Goal: Transaction & Acquisition: Purchase product/service

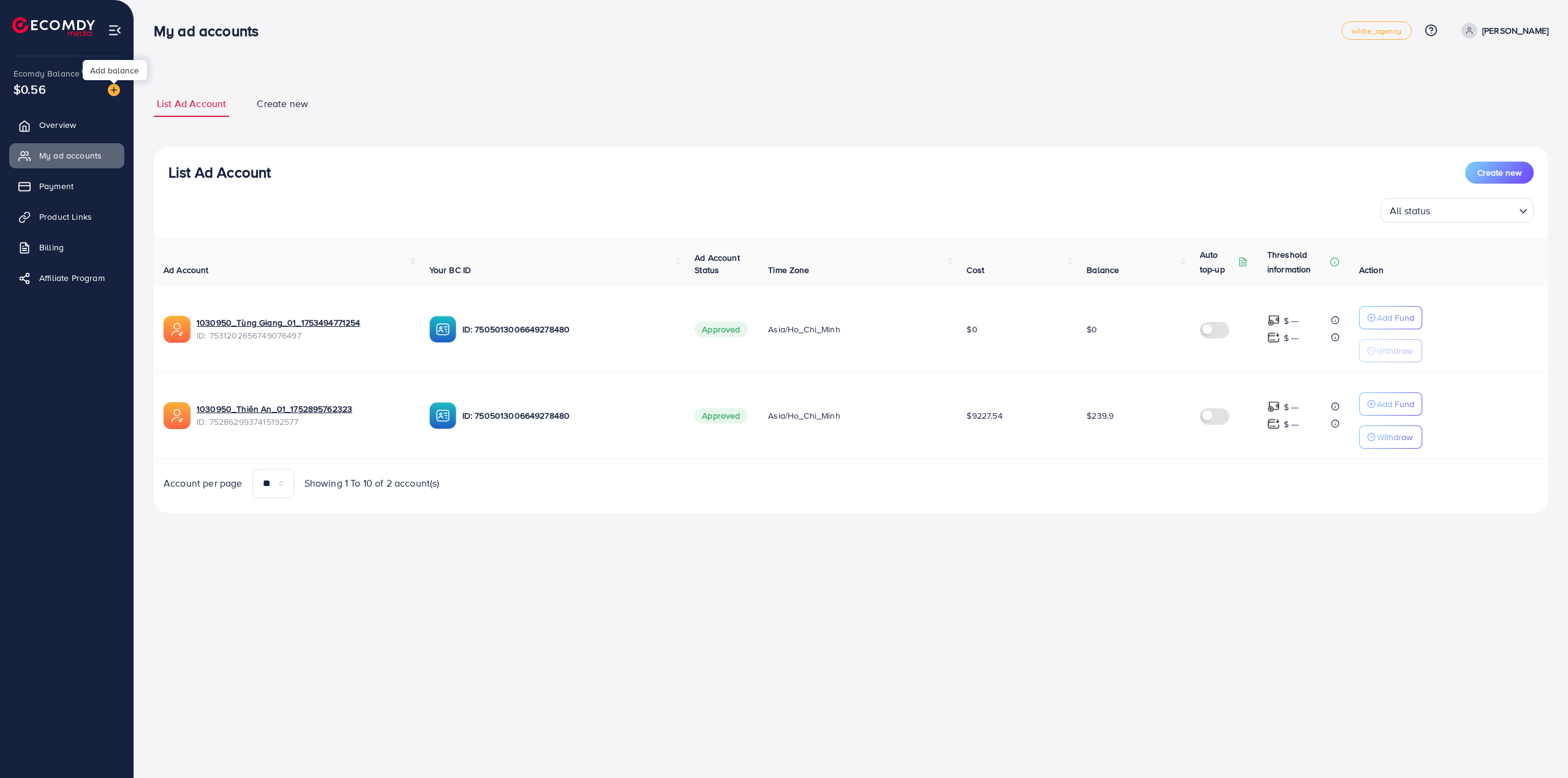
click at [112, 91] on img at bounding box center [114, 90] width 13 height 13
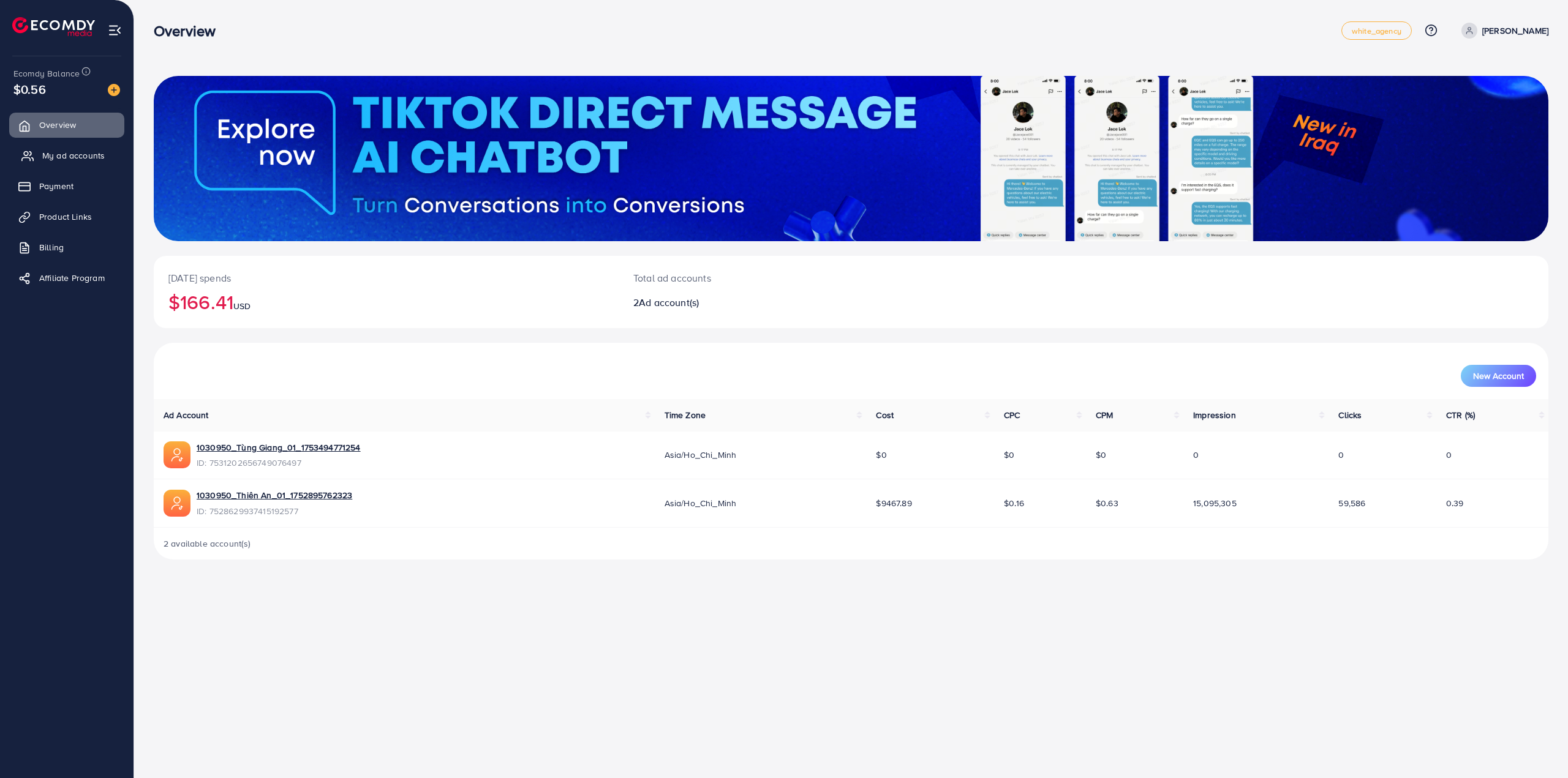
click at [74, 153] on span "My ad accounts" at bounding box center [74, 156] width 63 height 13
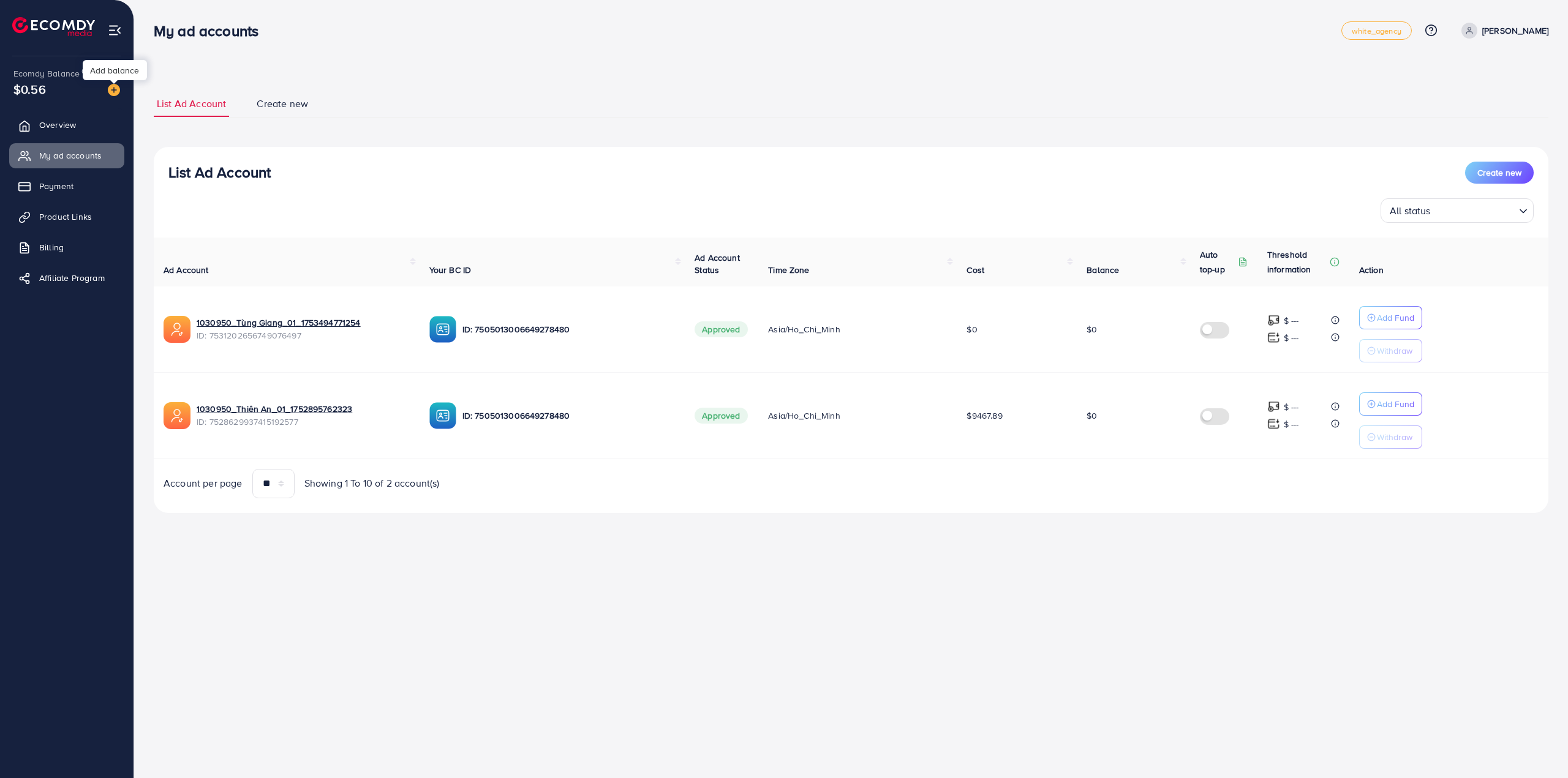
click at [110, 92] on img at bounding box center [114, 90] width 13 height 13
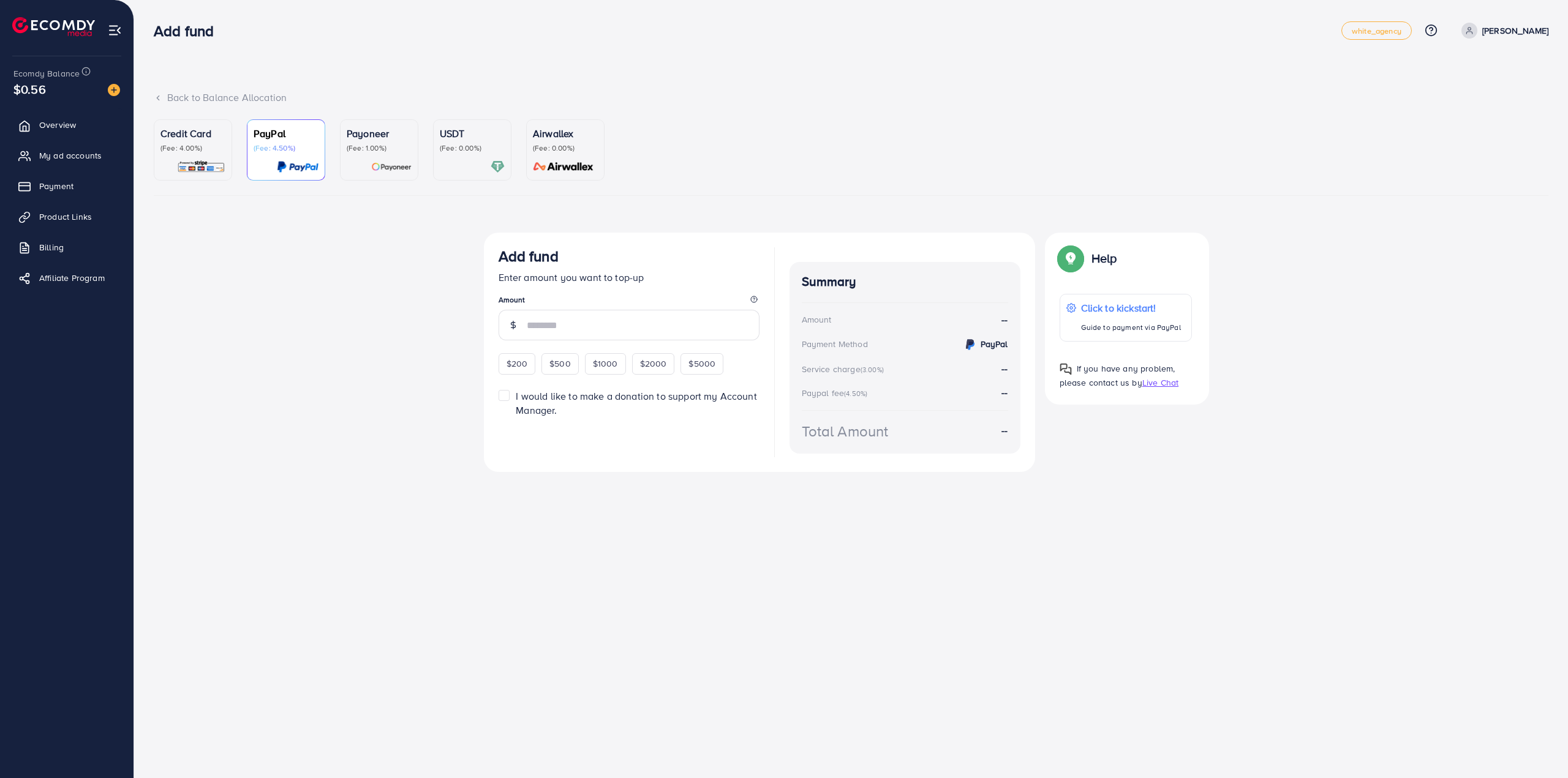
drag, startPoint x: 469, startPoint y: 152, endPoint x: 485, endPoint y: 173, distance: 26.4
click at [469, 153] on div "USDT (Fee: 0.00%)" at bounding box center [472, 150] width 65 height 48
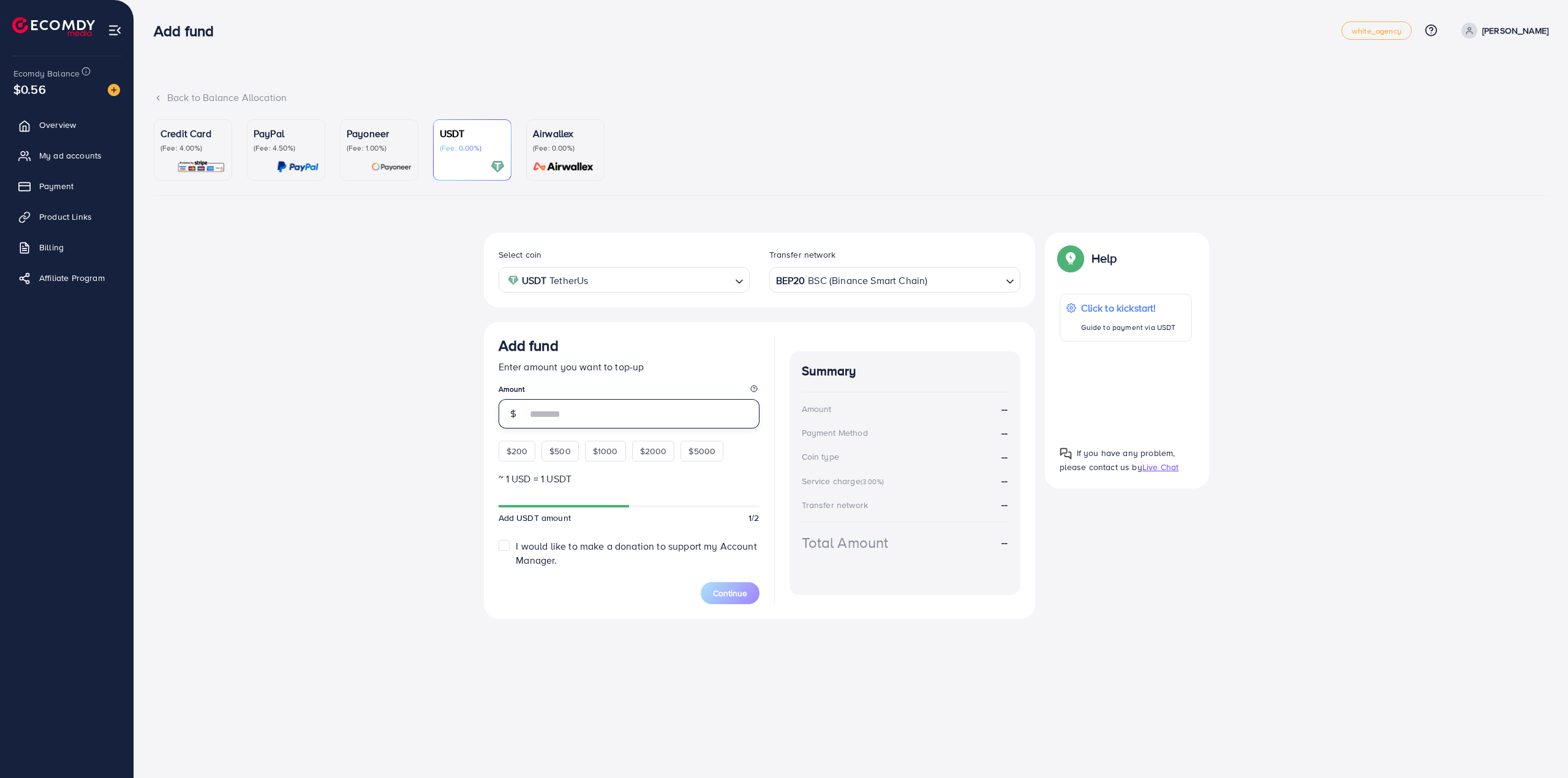
click at [575, 411] on input "number" at bounding box center [643, 414] width 233 height 29
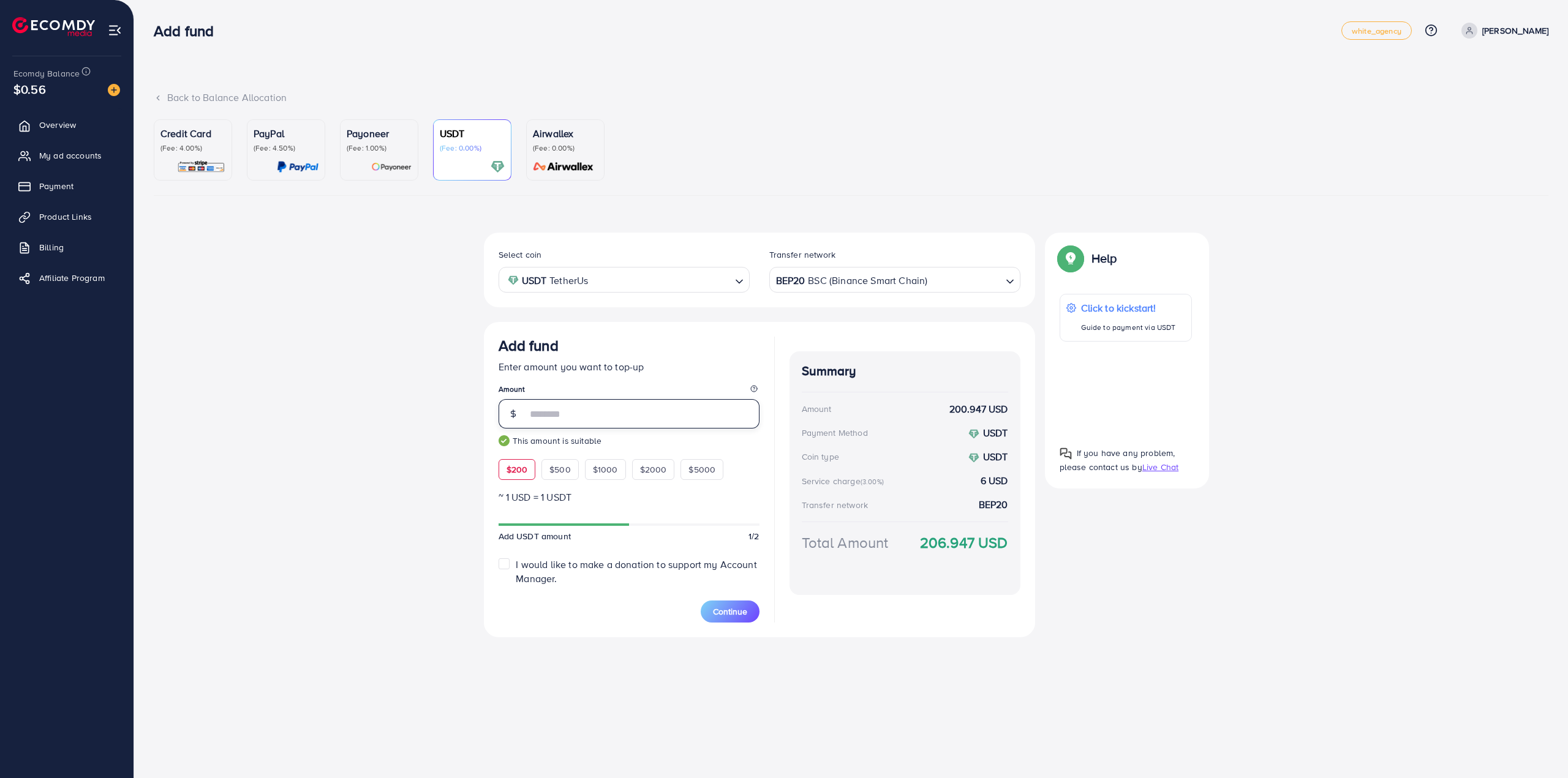
type input "***"
click at [937, 536] on strong "206.947 USD" at bounding box center [964, 543] width 88 height 22
copy strong "206.947"
click at [732, 615] on span "Continue" at bounding box center [729, 612] width 34 height 13
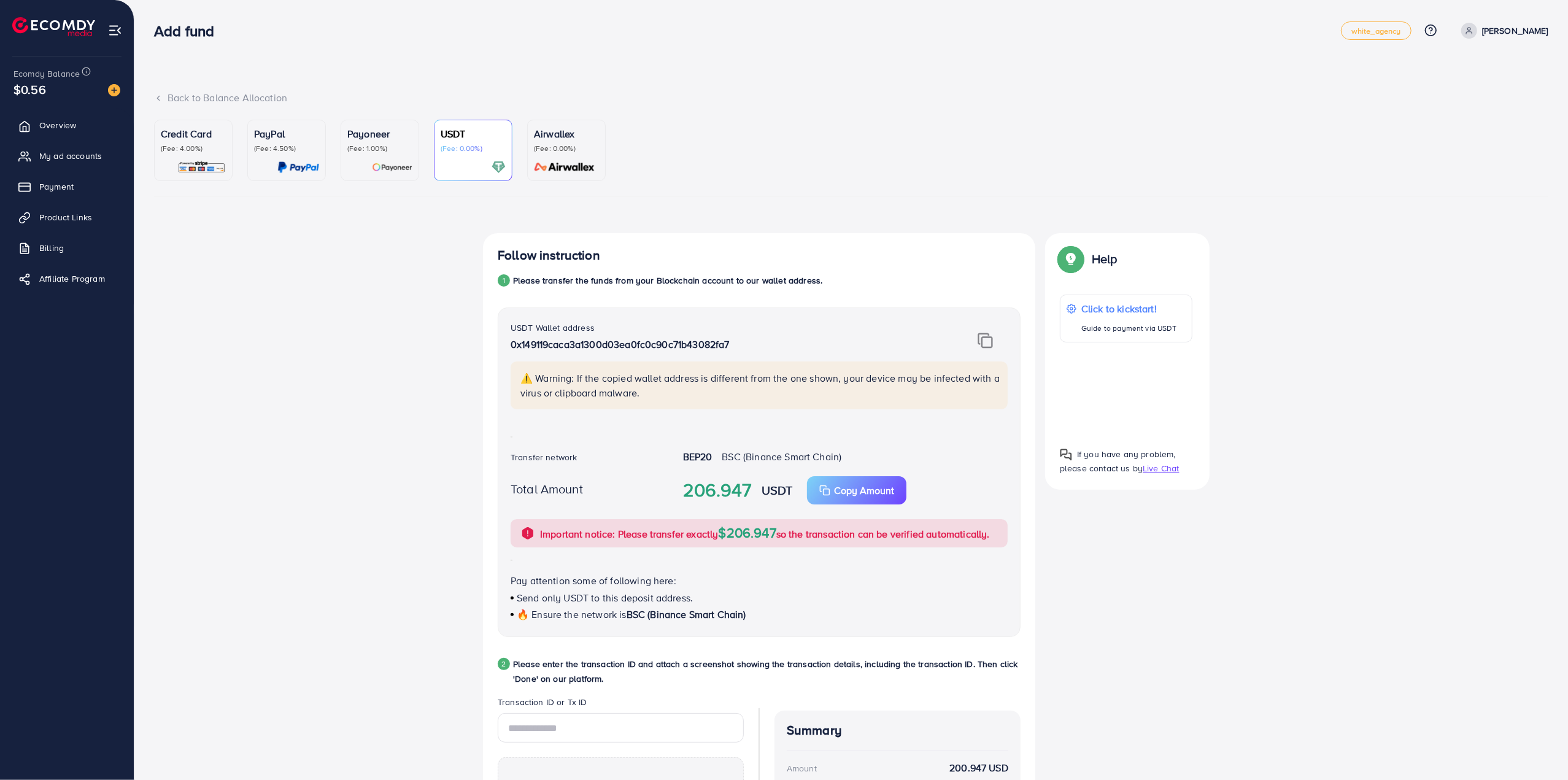
click at [991, 343] on img at bounding box center [985, 341] width 15 height 16
